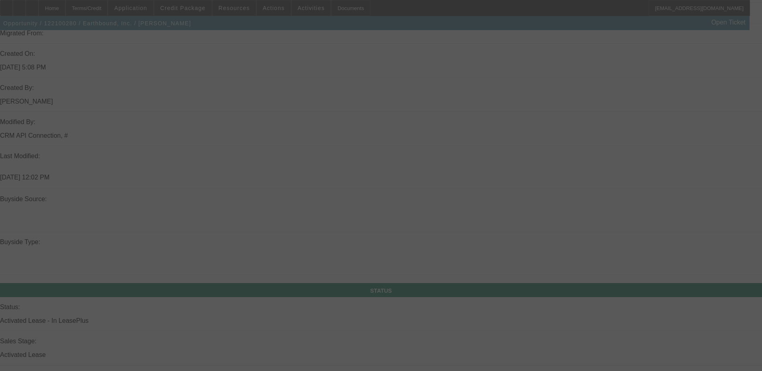
scroll to position [571, 0]
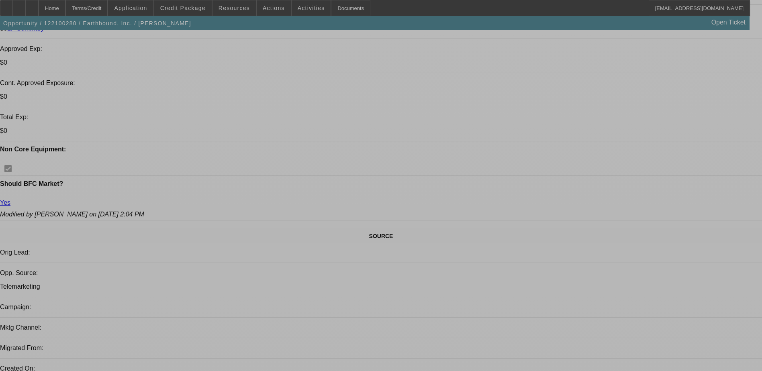
select select "0"
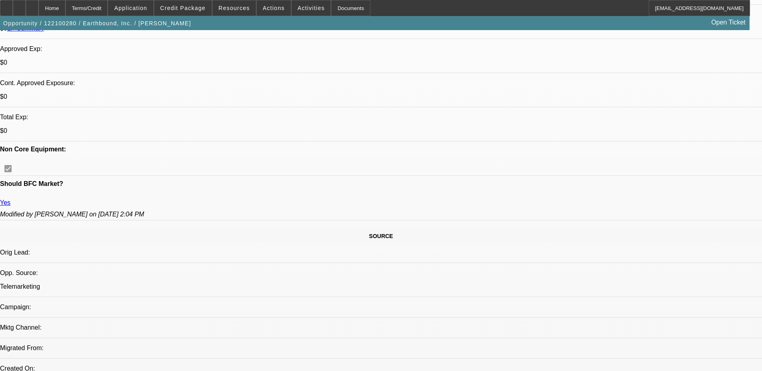
select select "2"
select select "0"
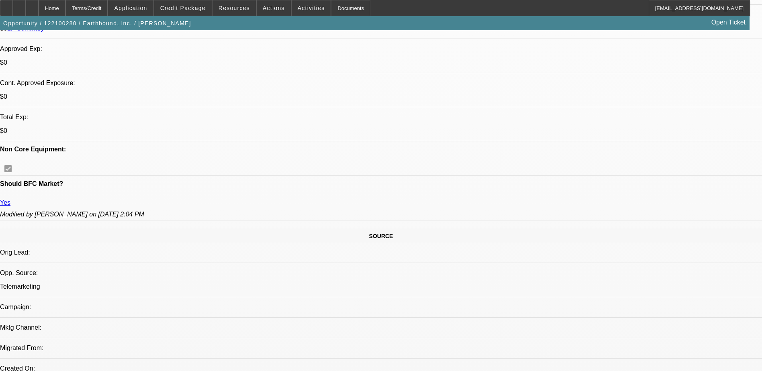
select select "0"
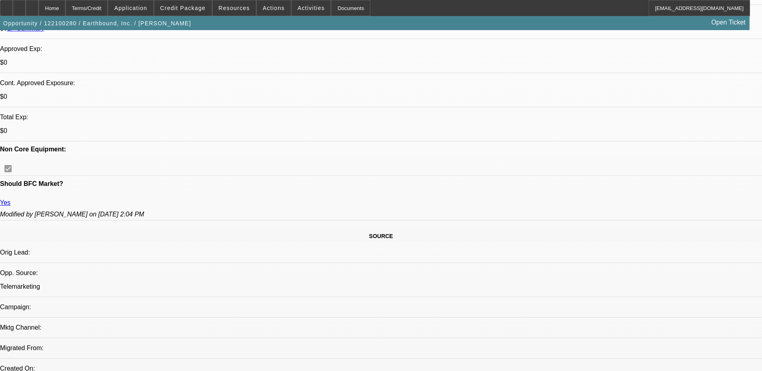
select select "0"
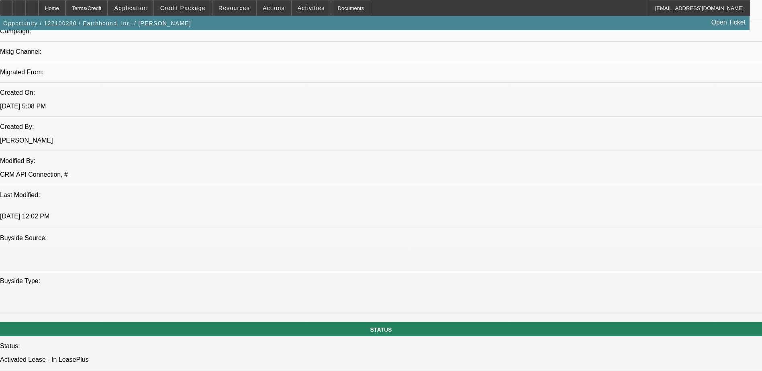
select select "1"
select select "2"
select select "6"
select select "1"
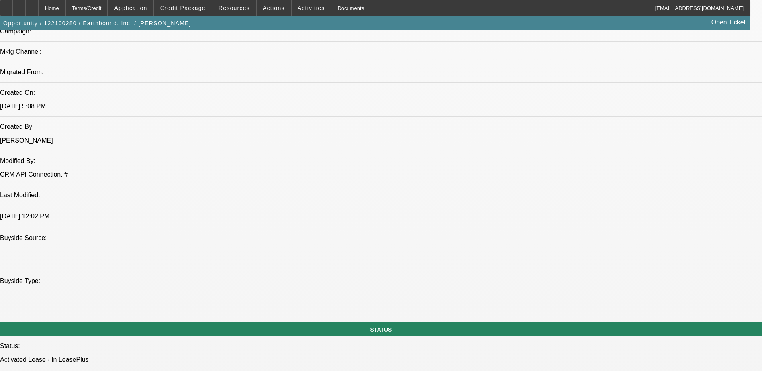
select select "6"
select select "1"
select select "6"
select select "1"
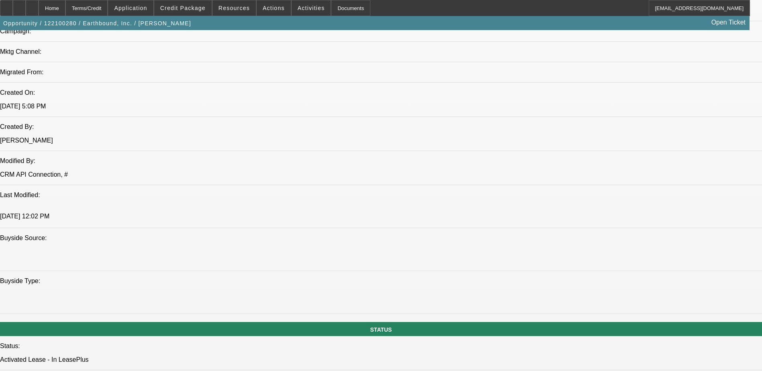
select select "1"
select select "6"
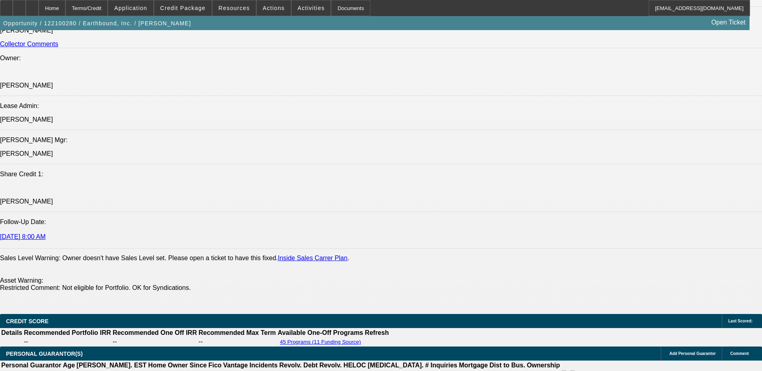
scroll to position [878, 0]
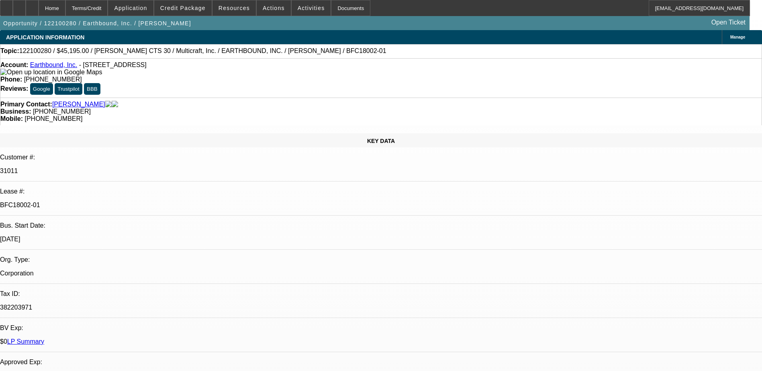
select select "0"
select select "2"
select select "0"
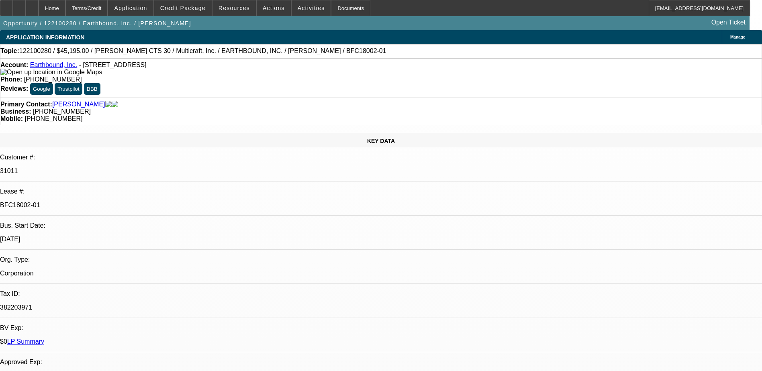
select select "0"
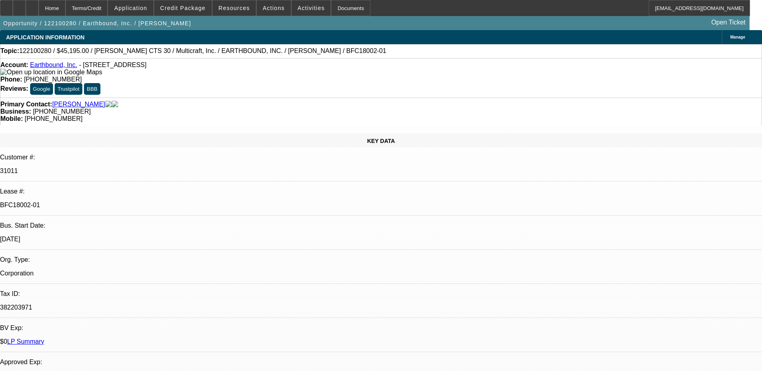
select select "0"
select select "1"
select select "2"
select select "6"
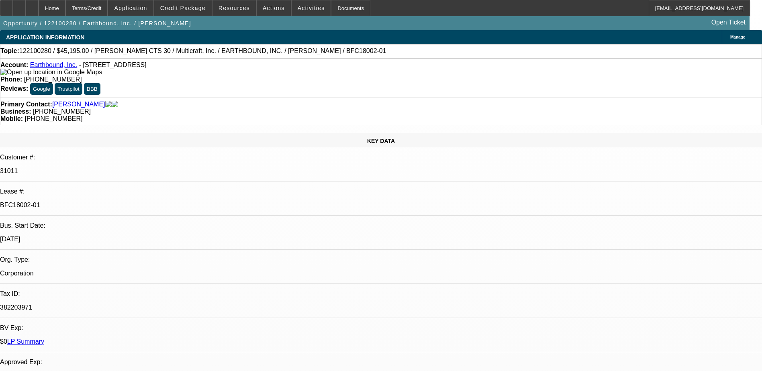
select select "1"
select select "6"
select select "1"
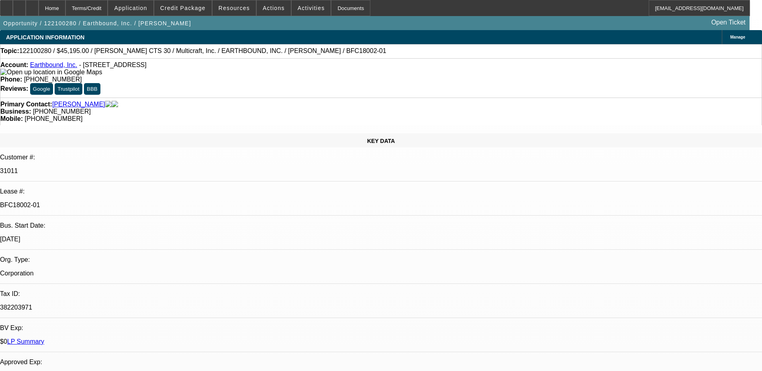
select select "6"
select select "1"
select select "6"
click at [44, 338] on link "LP Summary" at bounding box center [25, 341] width 37 height 7
